Goal: Task Accomplishment & Management: Manage account settings

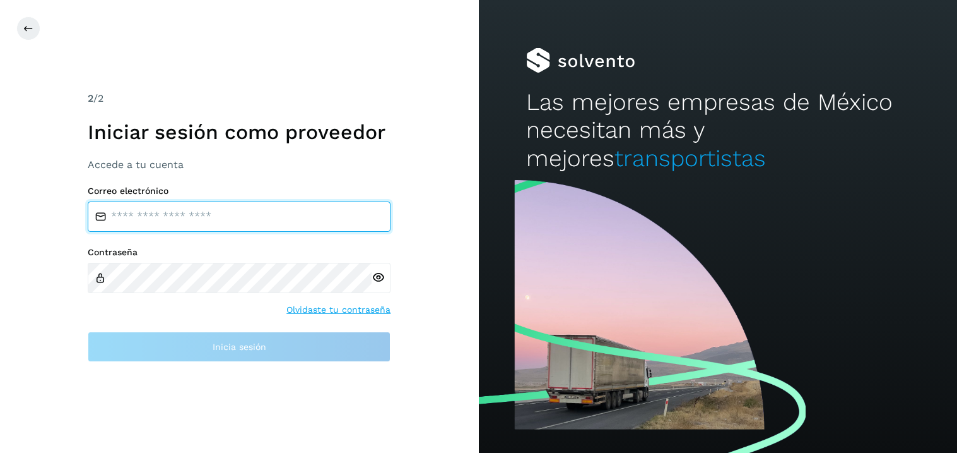
click at [181, 224] on input "email" at bounding box center [239, 216] width 303 height 30
type input "**********"
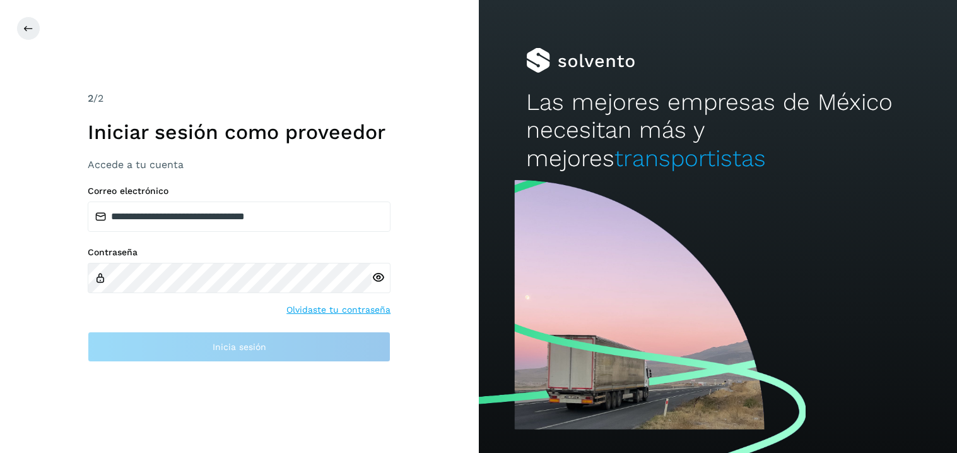
click at [382, 278] on div at bounding box center [381, 278] width 19 height 30
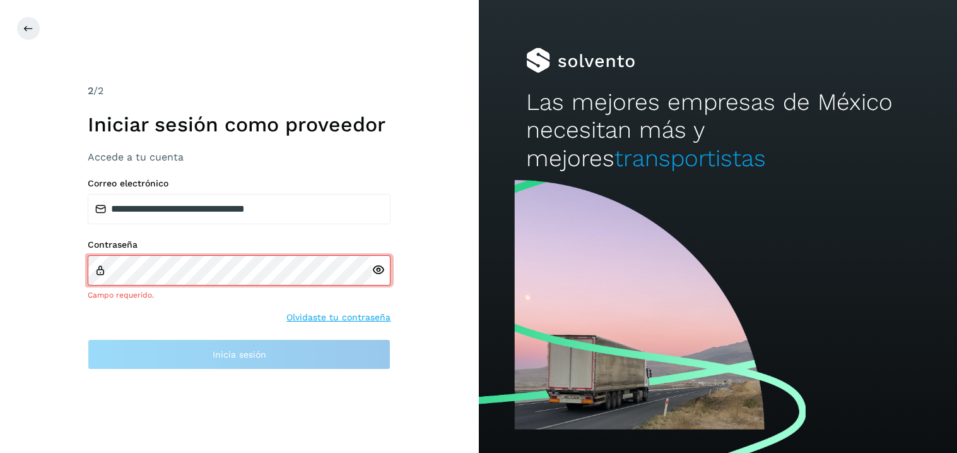
click at [376, 269] on icon at bounding box center [378, 269] width 13 height 13
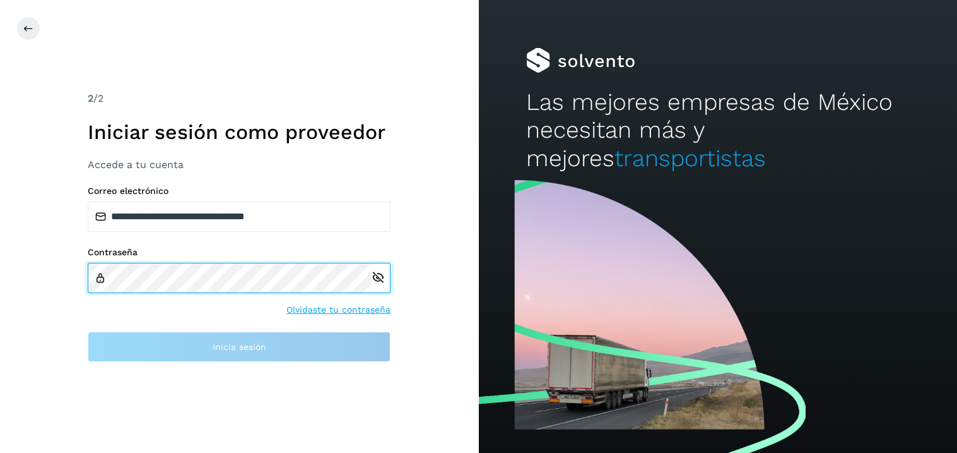
click at [269, 257] on div "Contraseña" at bounding box center [239, 270] width 303 height 46
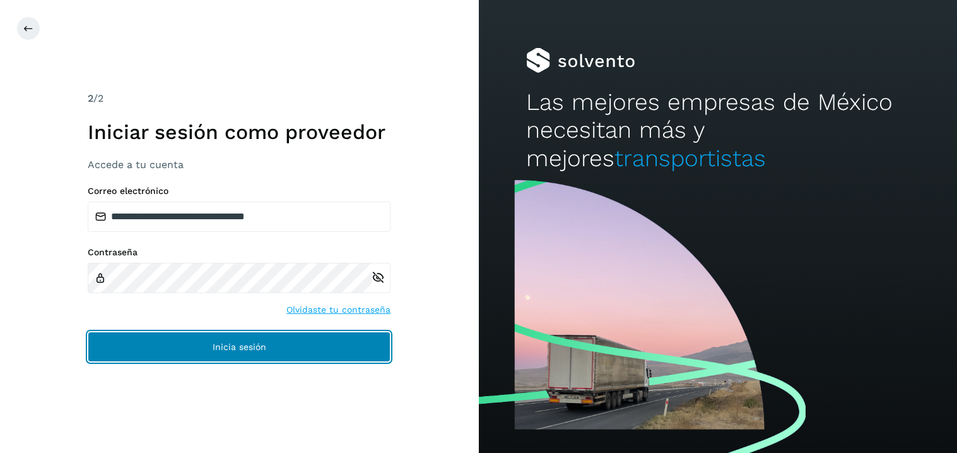
click at [239, 353] on button "Inicia sesión" at bounding box center [239, 346] width 303 height 30
click at [234, 347] on span "Inicia sesión" at bounding box center [240, 346] width 54 height 9
